Goal: Transaction & Acquisition: Purchase product/service

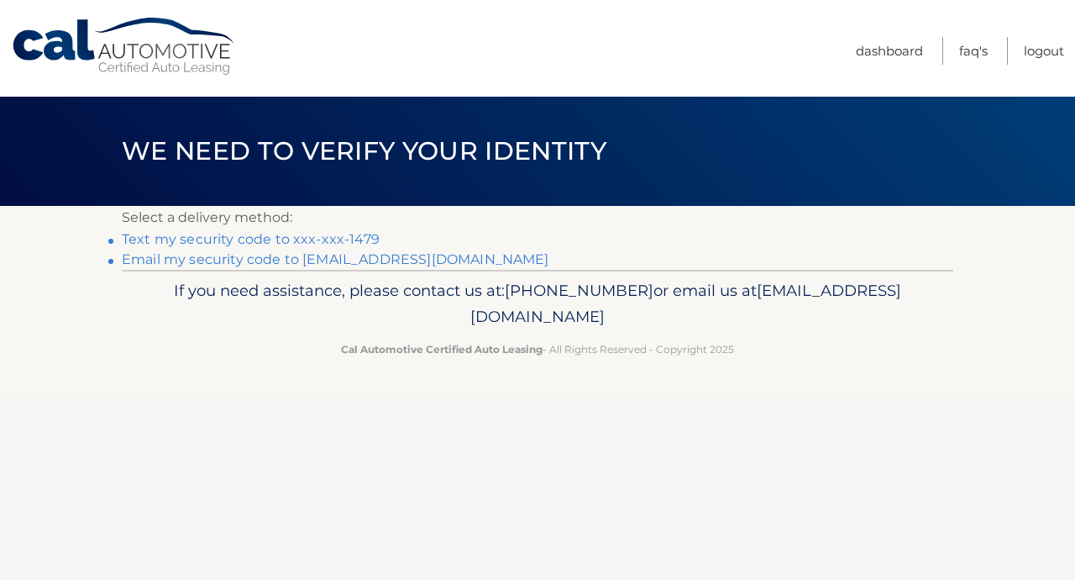
click at [188, 241] on link "Text my security code to xxx-xxx-1479" at bounding box center [251, 239] width 258 height 16
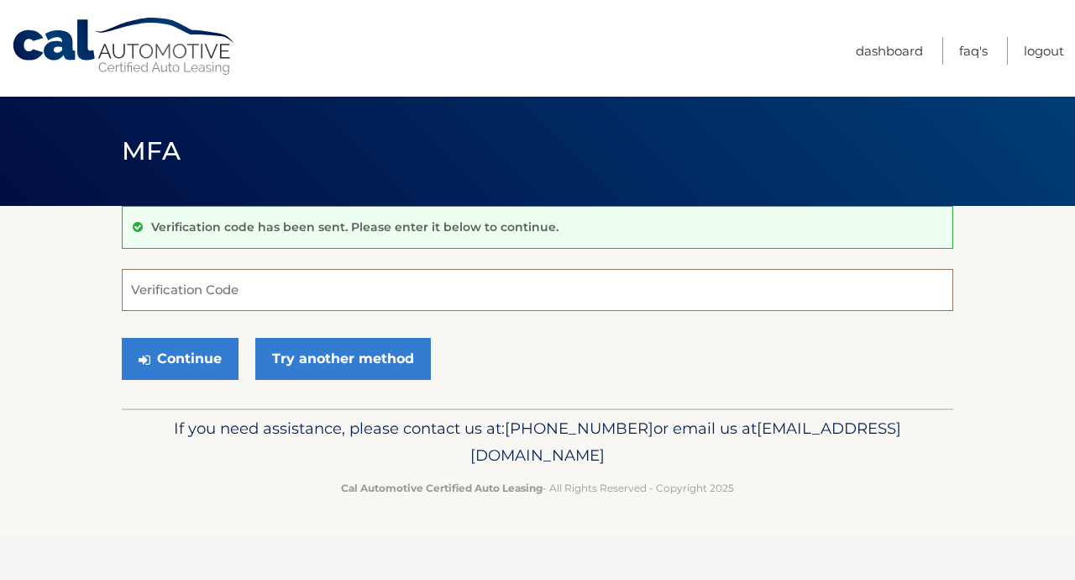
click at [184, 299] on input "Verification Code" at bounding box center [538, 290] width 832 height 42
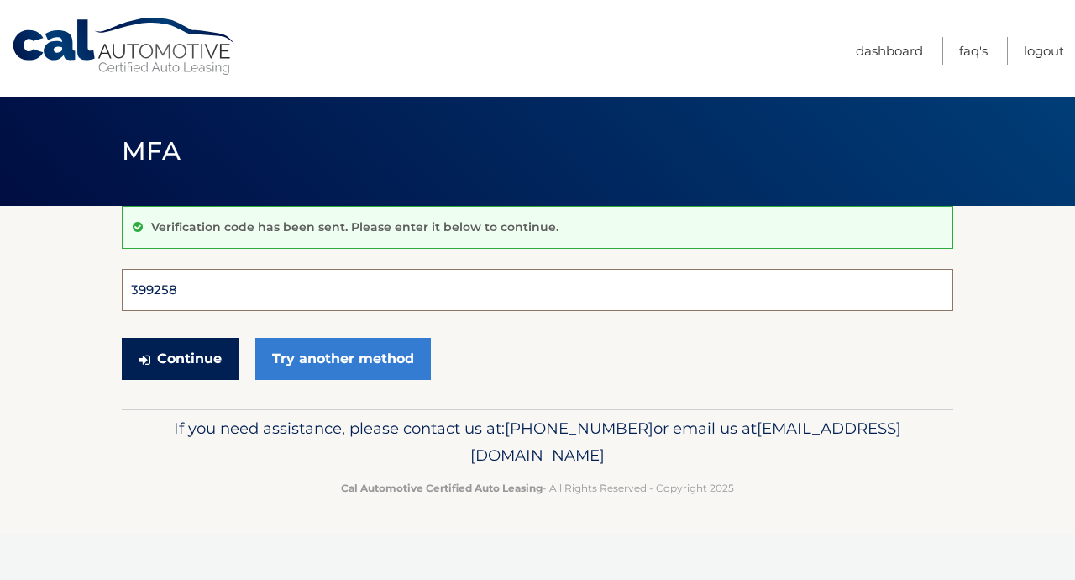
type input "399258"
click at [180, 358] on button "Continue" at bounding box center [180, 359] width 117 height 42
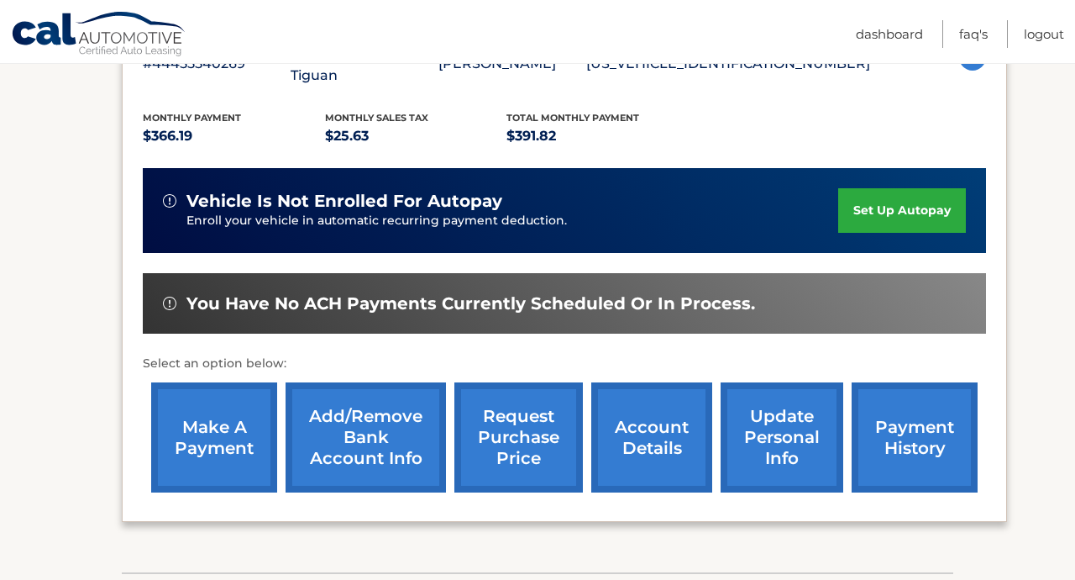
scroll to position [357, 0]
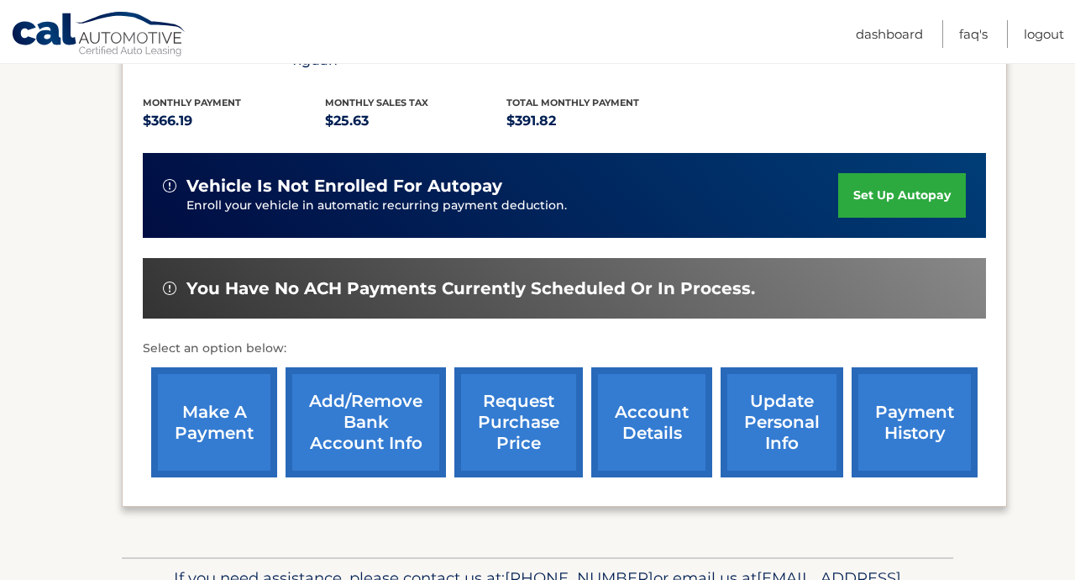
click at [200, 391] on link "make a payment" at bounding box center [214, 422] width 126 height 110
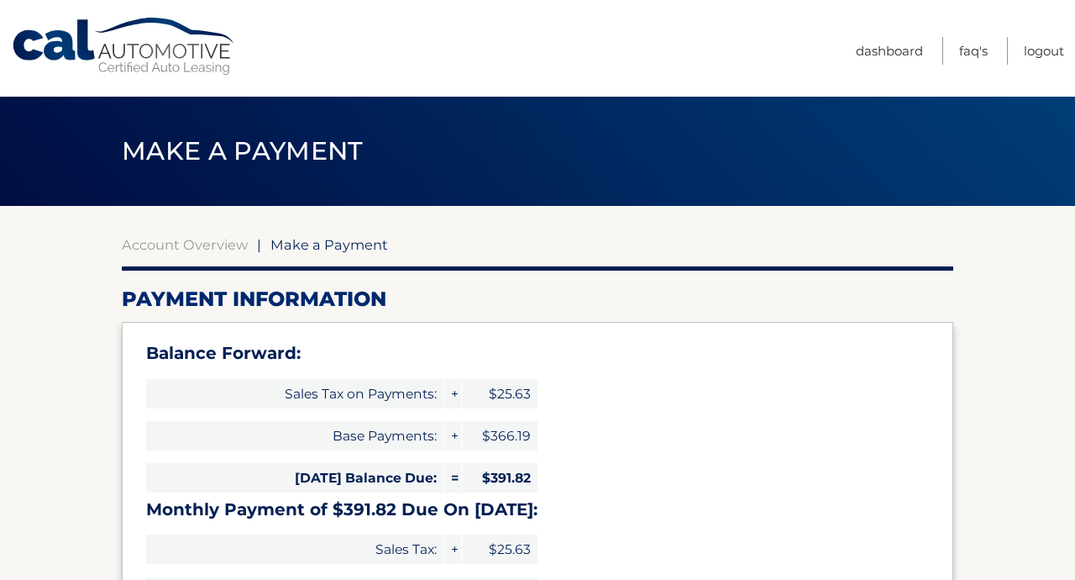
select select "MmYzY2IxZjYtODA1OC00NTkyLThjMmUtZWM2ZGUyMzliOTI3"
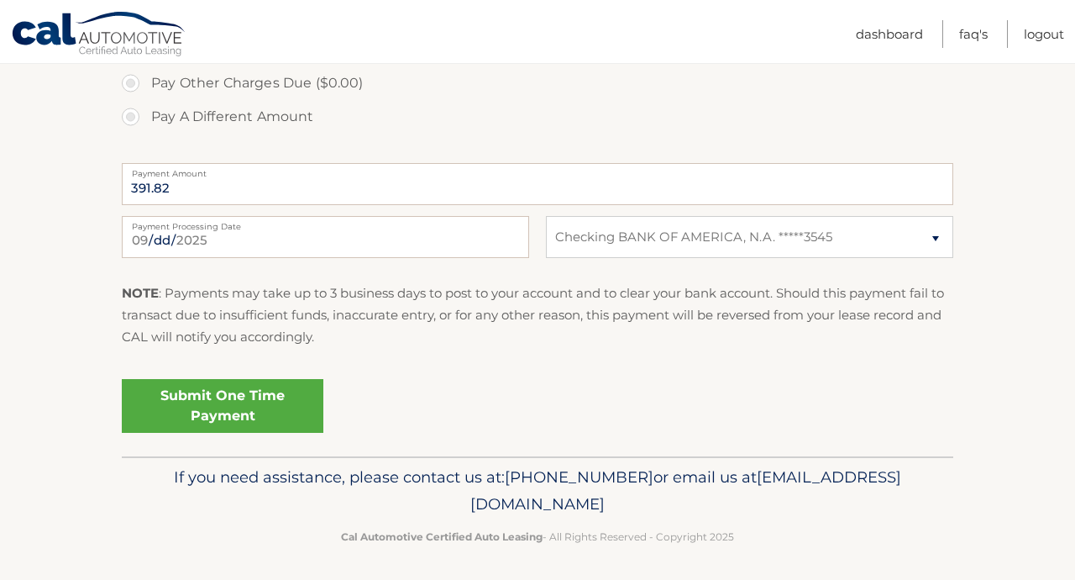
scroll to position [729, 0]
click at [273, 401] on link "Submit One Time Payment" at bounding box center [223, 407] width 202 height 54
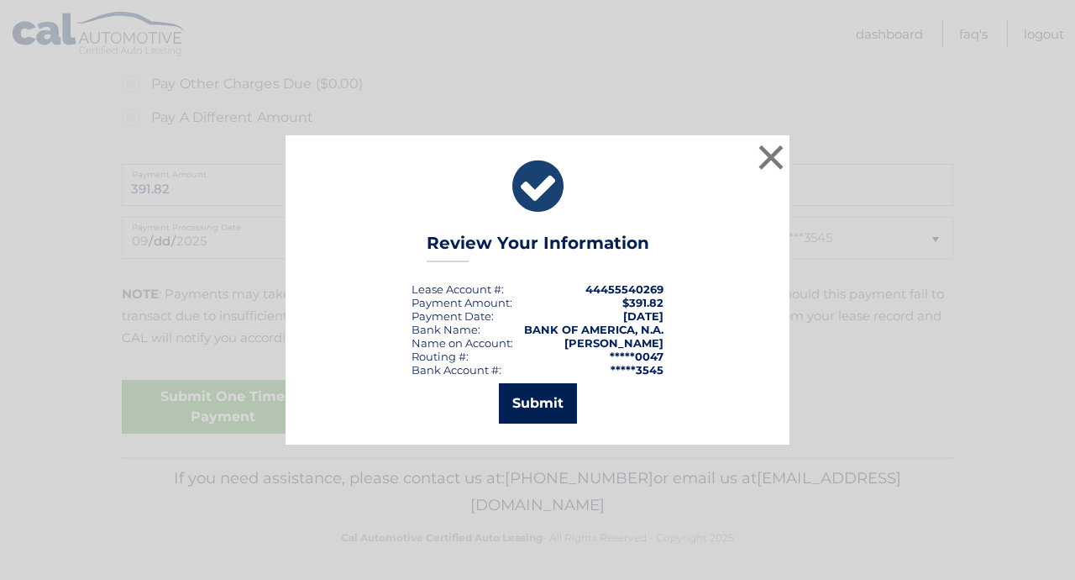
click at [520, 410] on button "Submit" at bounding box center [538, 403] width 78 height 40
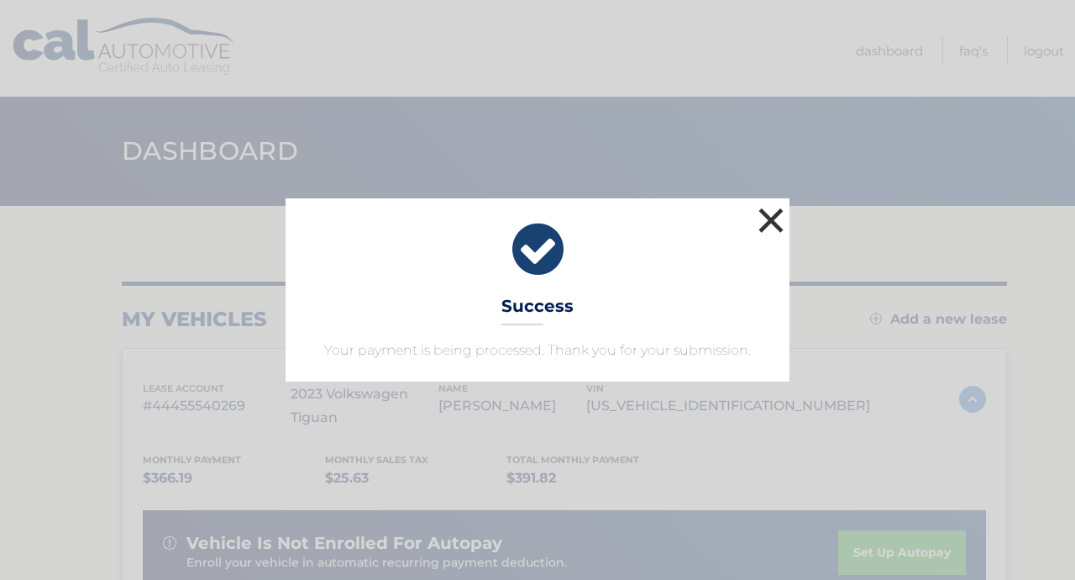
click at [772, 218] on button "×" at bounding box center [771, 220] width 34 height 34
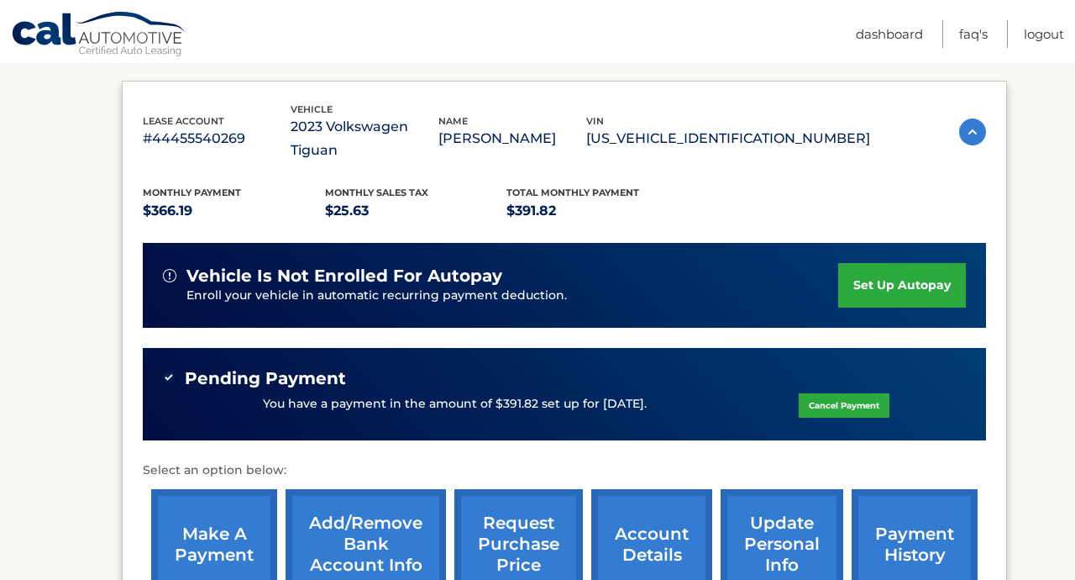
scroll to position [270, 0]
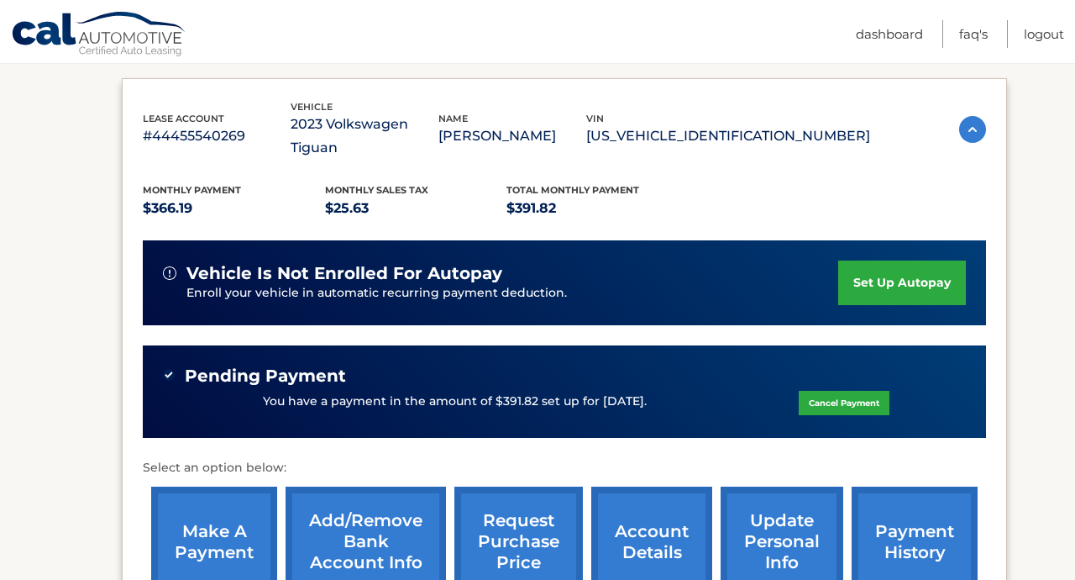
click at [229, 506] on link "make a payment" at bounding box center [214, 541] width 126 height 110
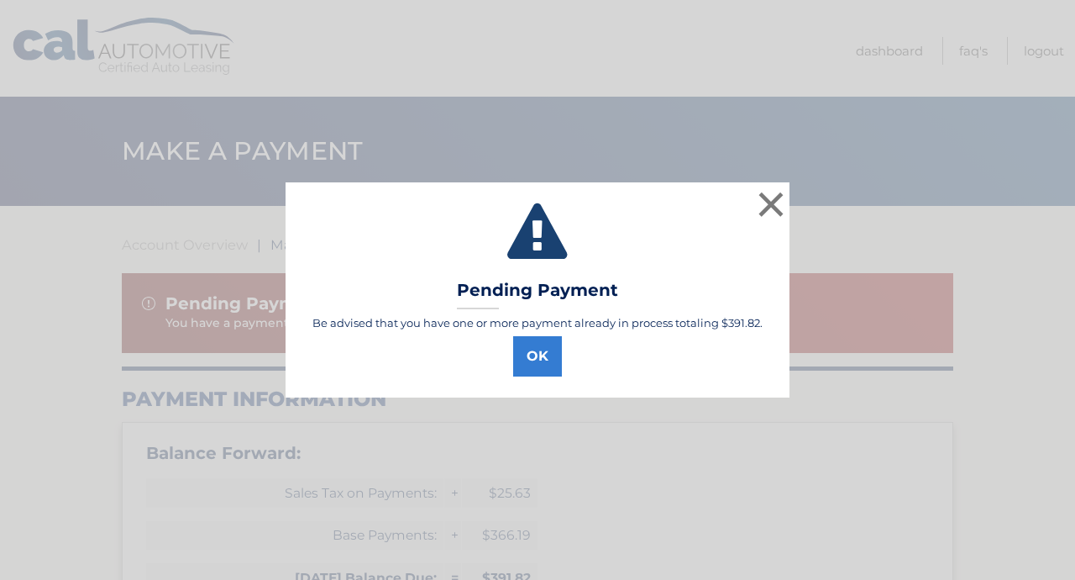
select select "MmYzY2IxZjYtODA1OC00NTkyLThjMmUtZWM2ZGUyMzliOTI3"
click at [537, 352] on button "OK" at bounding box center [537, 356] width 49 height 40
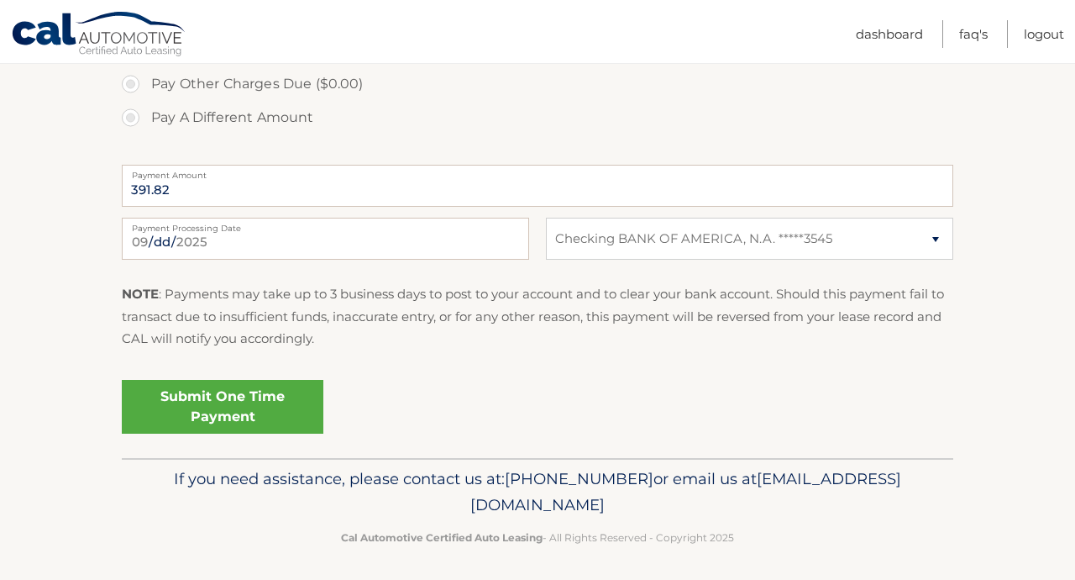
scroll to position [827, 0]
click at [1050, 34] on link "Logout" at bounding box center [1044, 34] width 40 height 28
